Goal: Check status: Check status

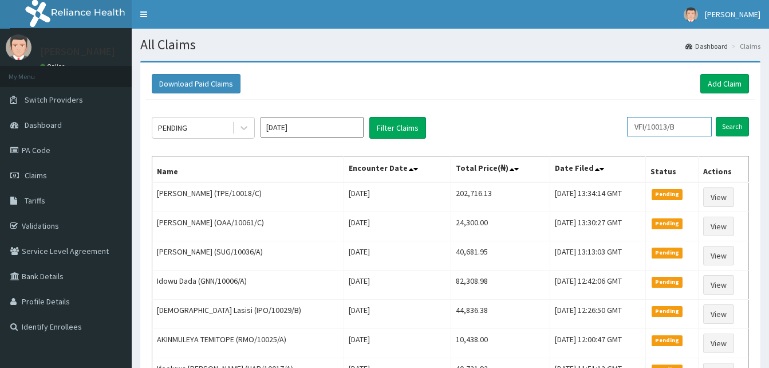
drag, startPoint x: 0, startPoint y: 0, endPoint x: 699, endPoint y: 131, distance: 711.1
click at [699, 131] on input "VFI/10013/B" at bounding box center [669, 126] width 85 height 19
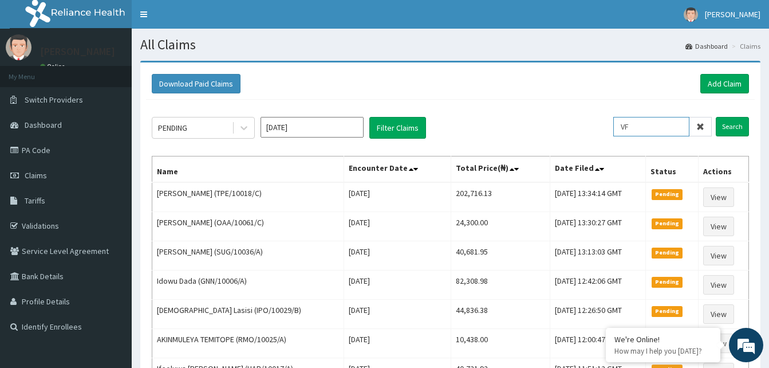
type input "V"
paste input "VFI/10013/B"
type input "VFI/10013/B"
click at [735, 128] on input "Search" at bounding box center [732, 126] width 33 height 19
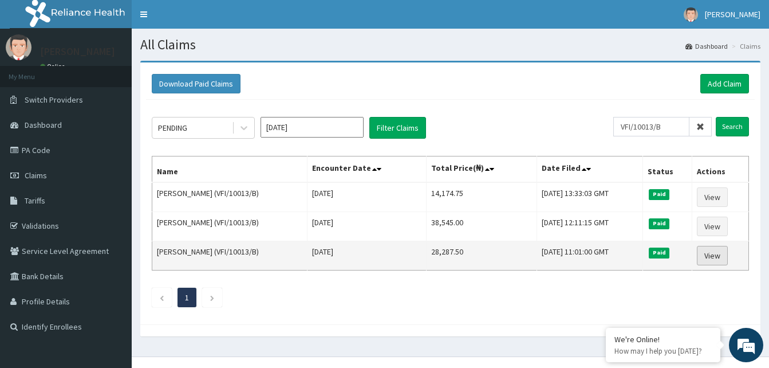
click at [710, 258] on link "View" at bounding box center [712, 255] width 31 height 19
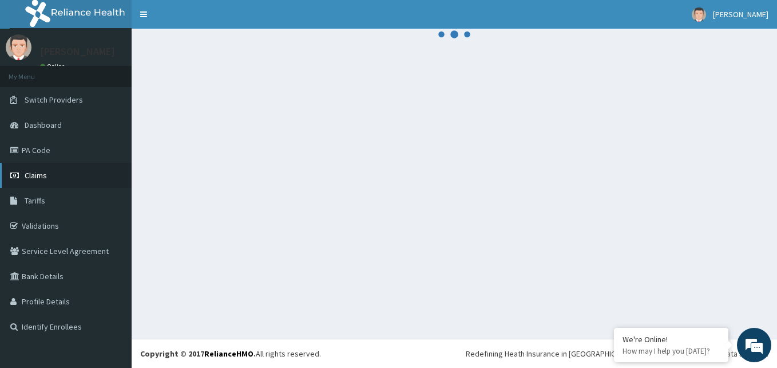
click at [41, 176] on span "Claims" at bounding box center [36, 175] width 22 height 10
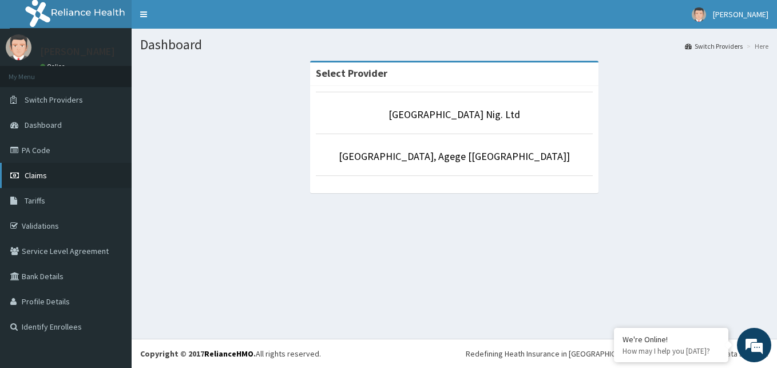
click at [37, 176] on span "Claims" at bounding box center [36, 175] width 22 height 10
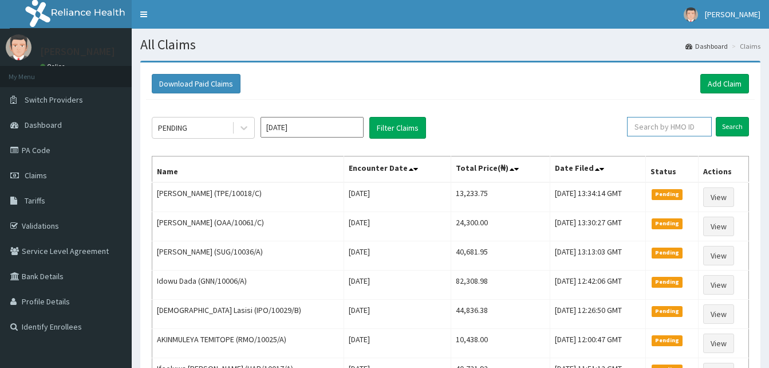
click at [659, 125] on input "text" at bounding box center [669, 126] width 85 height 19
paste input "VFI/10013/B"
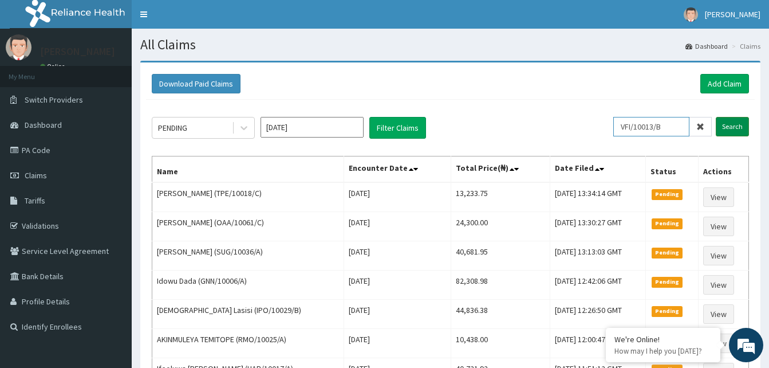
type input "VFI/10013/B"
click at [729, 127] on input "Search" at bounding box center [732, 126] width 33 height 19
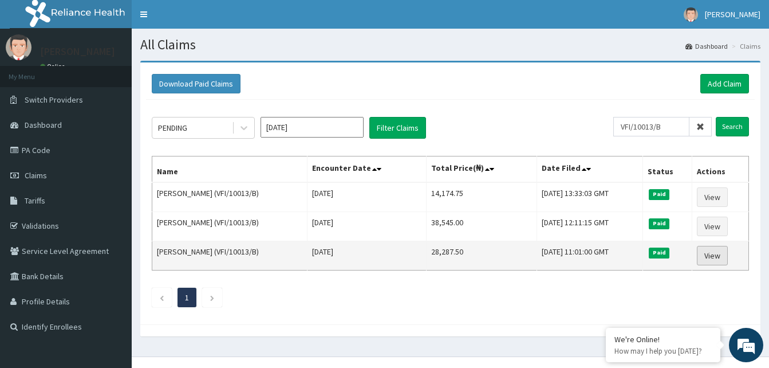
click at [712, 254] on link "View" at bounding box center [712, 255] width 31 height 19
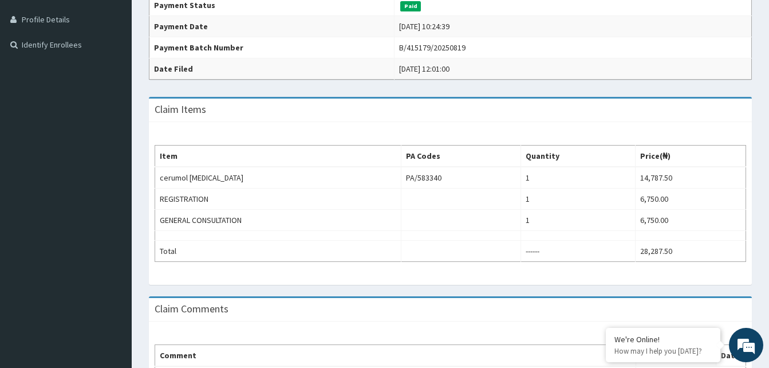
scroll to position [282, 0]
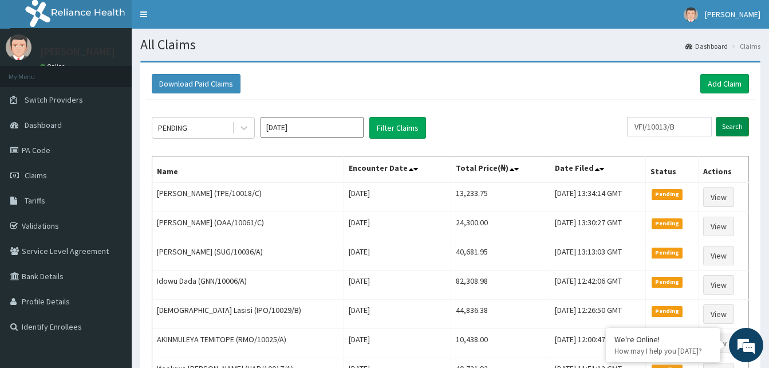
click at [721, 128] on input "Search" at bounding box center [732, 126] width 33 height 19
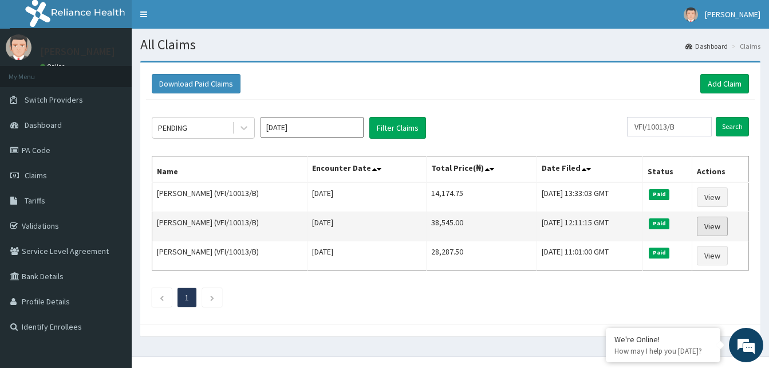
click at [714, 227] on link "View" at bounding box center [712, 225] width 31 height 19
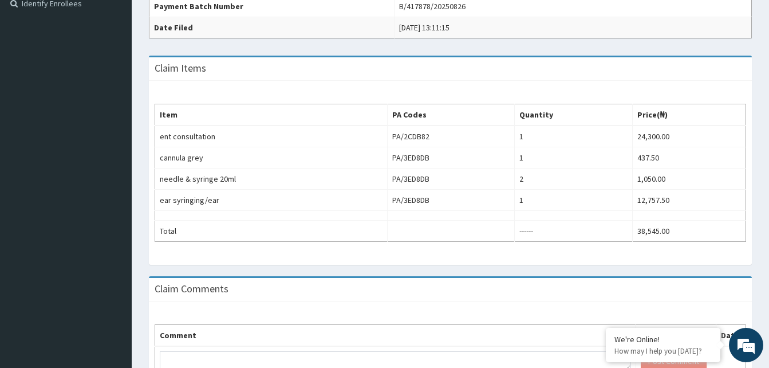
scroll to position [325, 0]
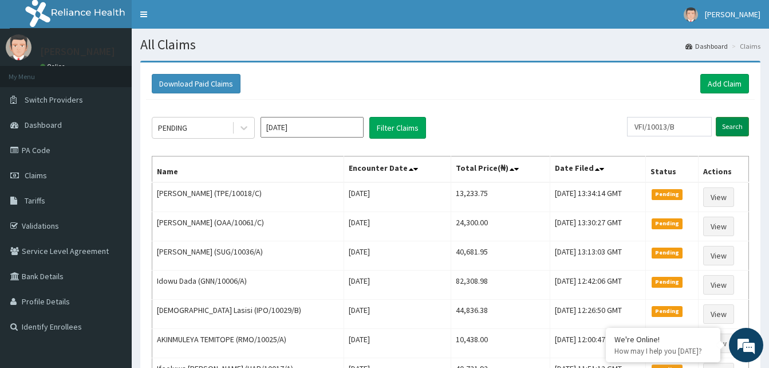
click at [728, 121] on input "Search" at bounding box center [732, 126] width 33 height 19
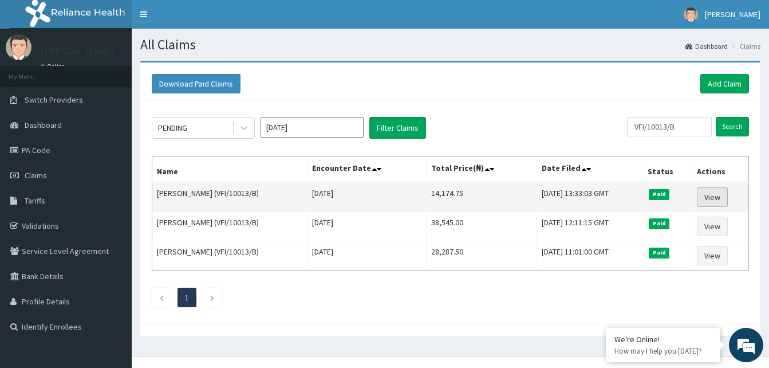
click at [713, 196] on link "View" at bounding box center [712, 196] width 31 height 19
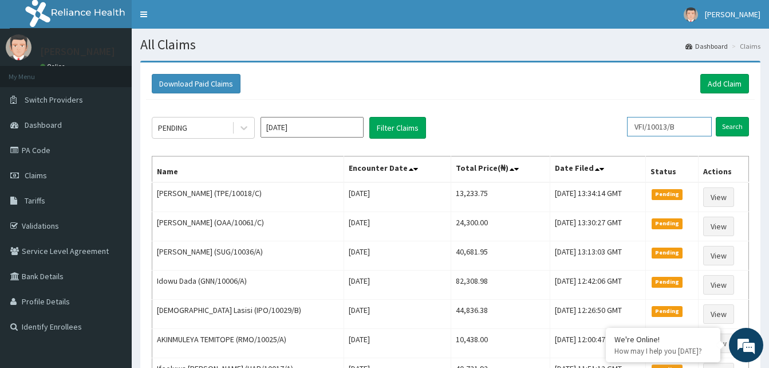
click at [703, 125] on input "VFI/10013/B" at bounding box center [669, 126] width 85 height 19
type input "V"
paste input "BFL/10047/A"
type input "BFL/10047/A"
click at [728, 124] on input "Search" at bounding box center [732, 126] width 33 height 19
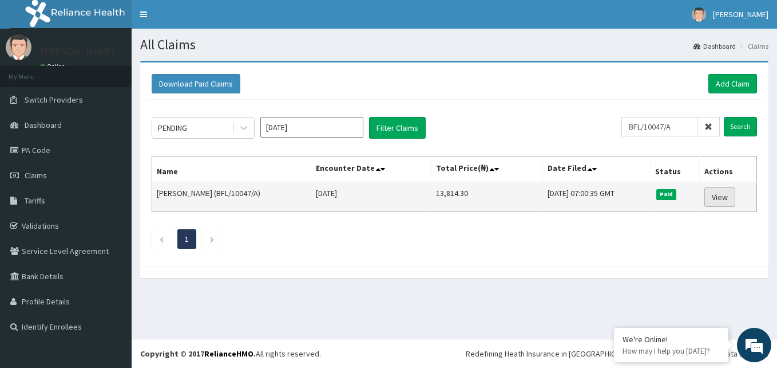
click at [725, 200] on link "View" at bounding box center [720, 196] width 31 height 19
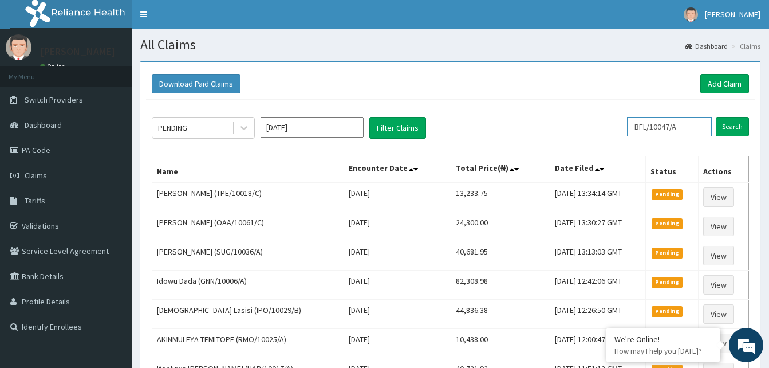
click at [693, 126] on input "BFL/10047/A" at bounding box center [669, 126] width 85 height 19
type input "B"
paste input "GSV/12690/A"
type input "GSV/12690/A"
click at [732, 127] on input "Search" at bounding box center [732, 126] width 33 height 19
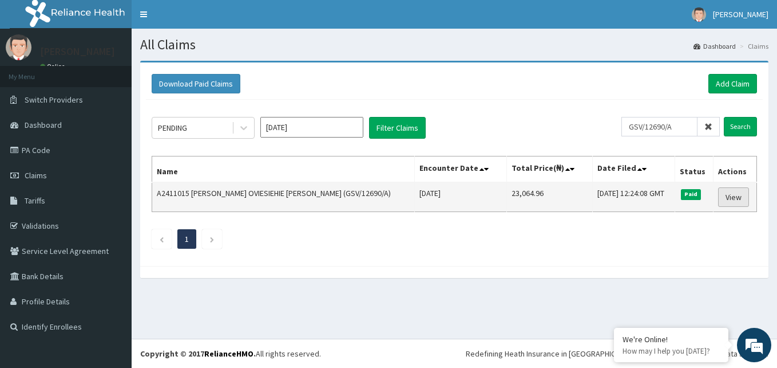
click at [730, 200] on link "View" at bounding box center [733, 196] width 31 height 19
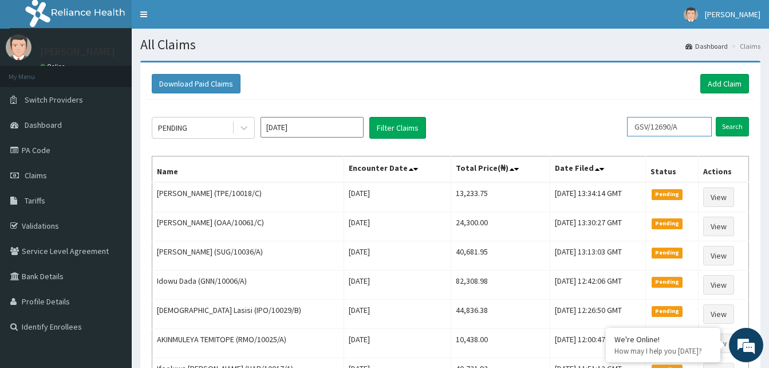
click at [695, 127] on input "GSV/12690/A" at bounding box center [669, 126] width 85 height 19
type input "G"
paste input "TLT/10131/A"
type input "TLT/10131/A"
click at [729, 128] on input "Search" at bounding box center [732, 126] width 33 height 19
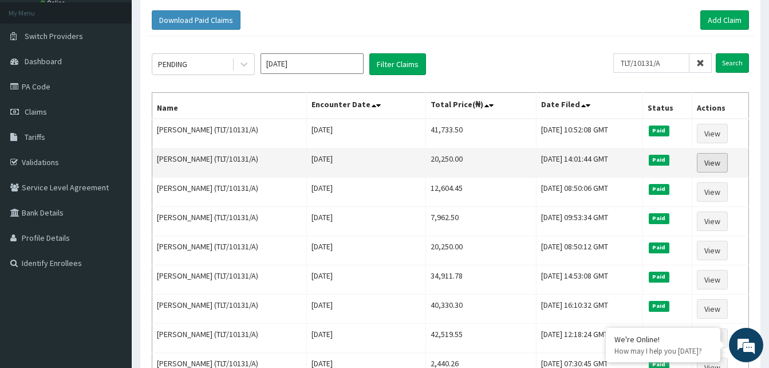
click at [709, 164] on link "View" at bounding box center [712, 162] width 31 height 19
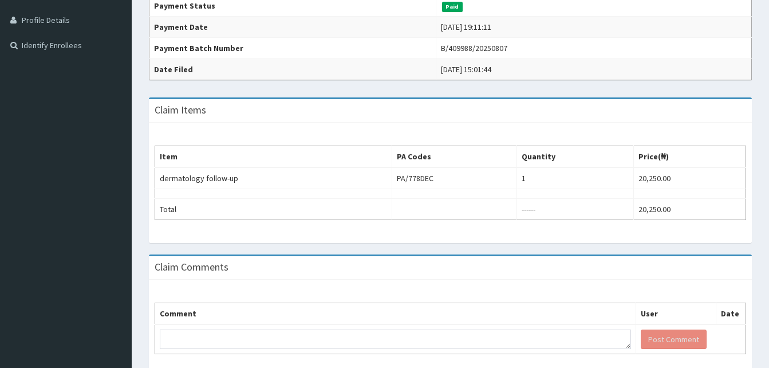
scroll to position [283, 0]
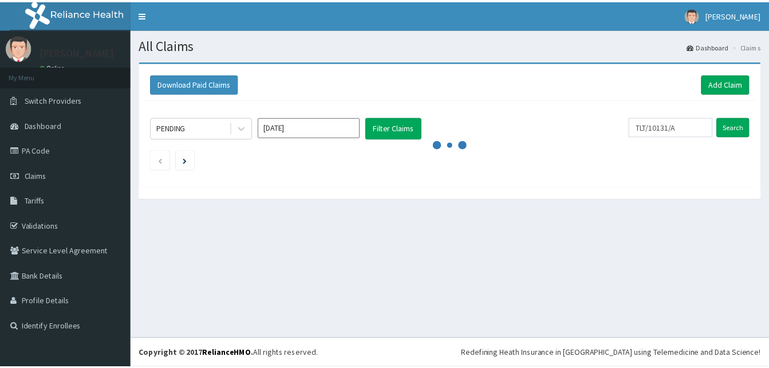
scroll to position [64, 0]
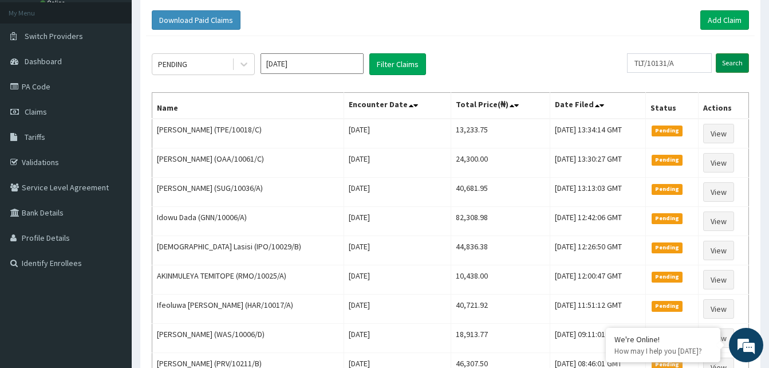
click at [729, 58] on input "Search" at bounding box center [732, 62] width 33 height 19
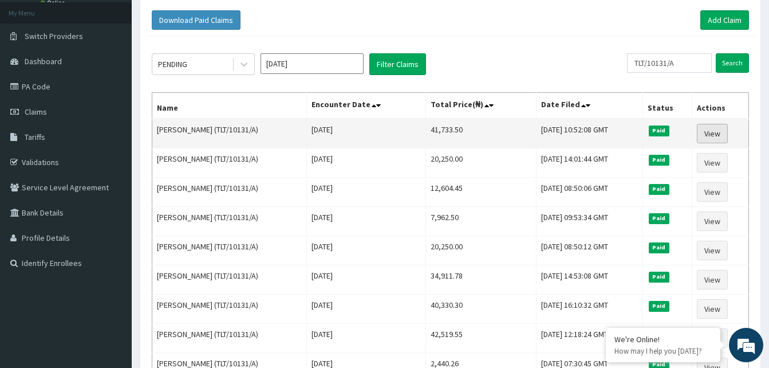
click at [716, 133] on link "View" at bounding box center [712, 133] width 31 height 19
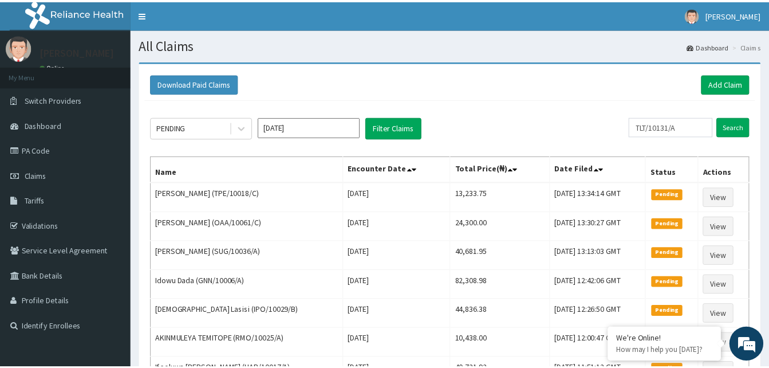
scroll to position [64, 0]
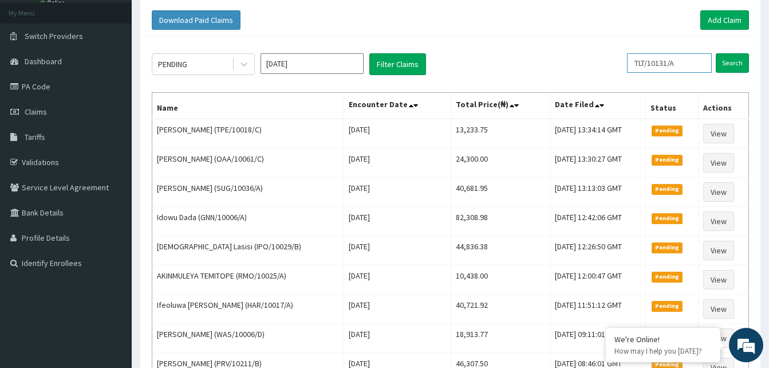
click at [702, 64] on input "TLT/10131/A" at bounding box center [669, 62] width 85 height 19
type input "T"
paste input "TZA/10033/A"
type input "TZA/10033/A"
click at [734, 65] on input "Search" at bounding box center [732, 62] width 33 height 19
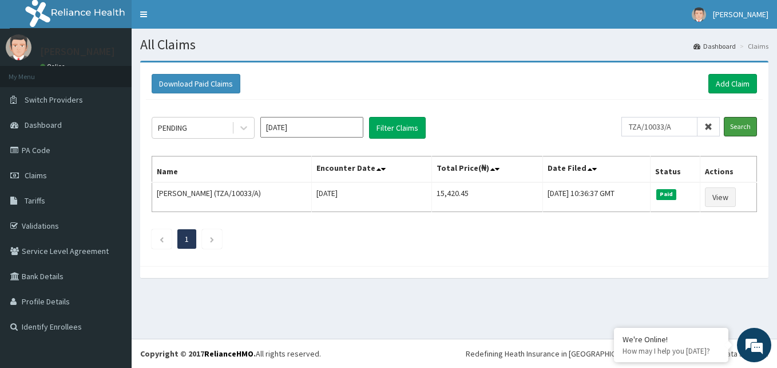
scroll to position [0, 0]
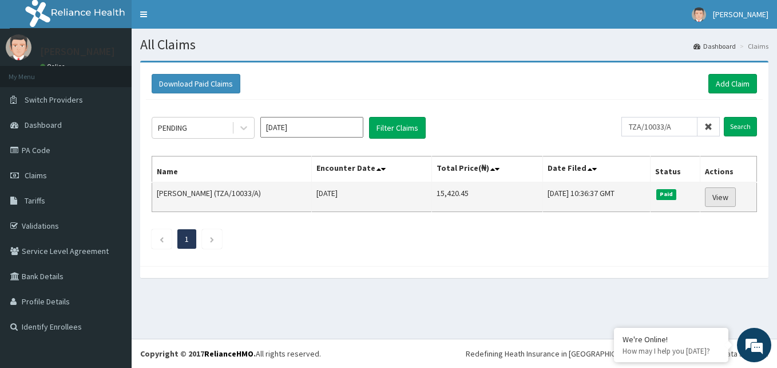
click at [719, 199] on link "View" at bounding box center [720, 196] width 31 height 19
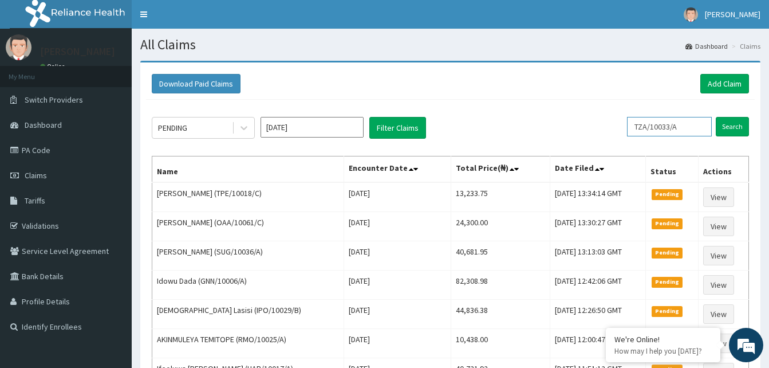
click at [690, 127] on input "TZA/10033/A" at bounding box center [669, 126] width 85 height 19
type input "T"
paste input "SRS/10412/A"
type input "SRS/10412/A"
click at [729, 124] on input "Search" at bounding box center [732, 126] width 33 height 19
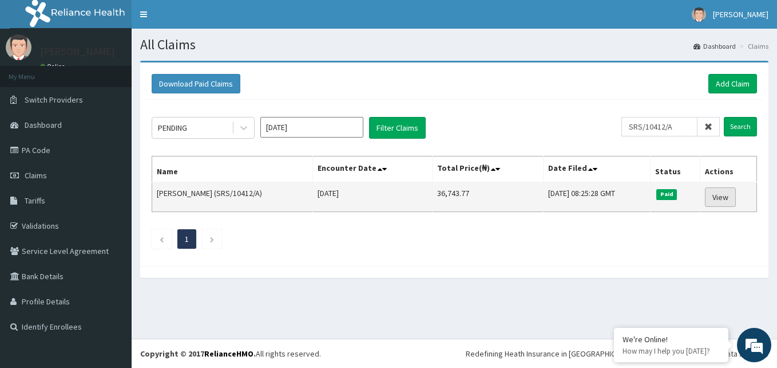
click at [722, 196] on link "View" at bounding box center [720, 196] width 31 height 19
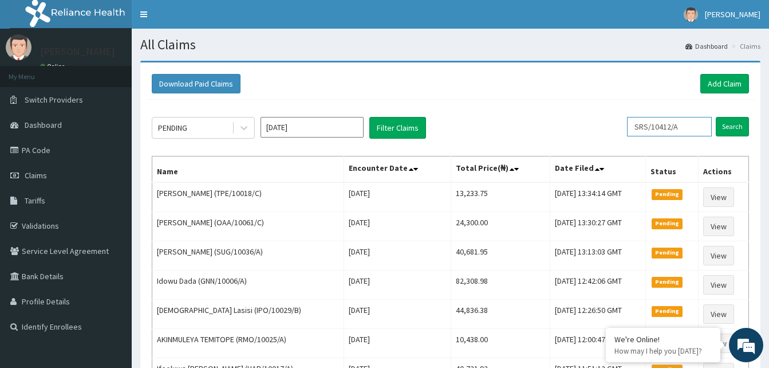
click at [697, 126] on input "SRS/10412/A" at bounding box center [669, 126] width 85 height 19
type input "S"
paste input "ENP/10628/C"
type input "ENP/10628/C"
click at [732, 132] on input "Search" at bounding box center [732, 126] width 33 height 19
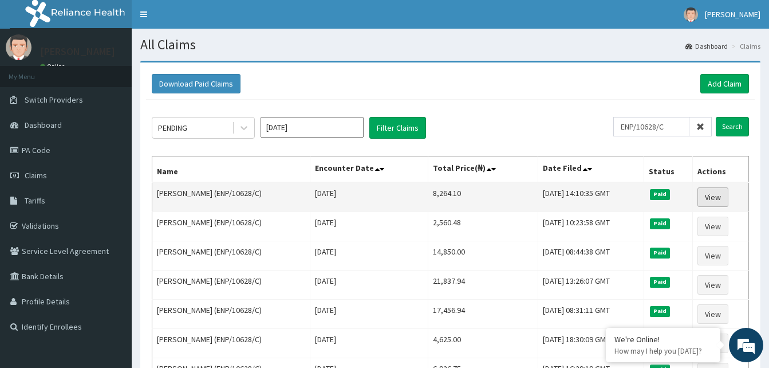
click at [702, 194] on link "View" at bounding box center [712, 196] width 31 height 19
